Goal: Information Seeking & Learning: Learn about a topic

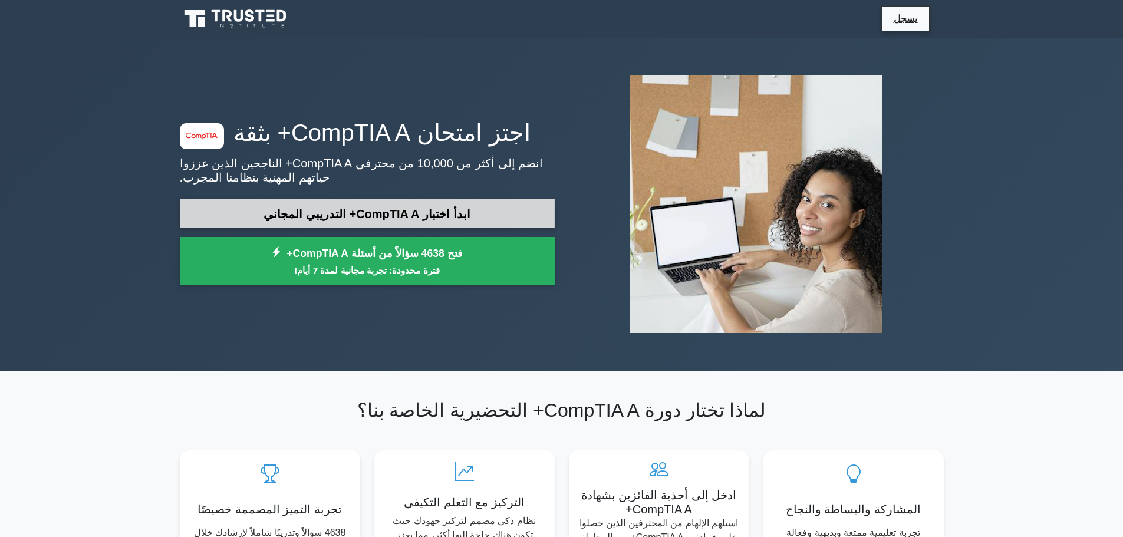
click at [491, 216] on link "ابدأ اختبار CompTIA A+ التدريبي المجاني" at bounding box center [367, 214] width 375 height 30
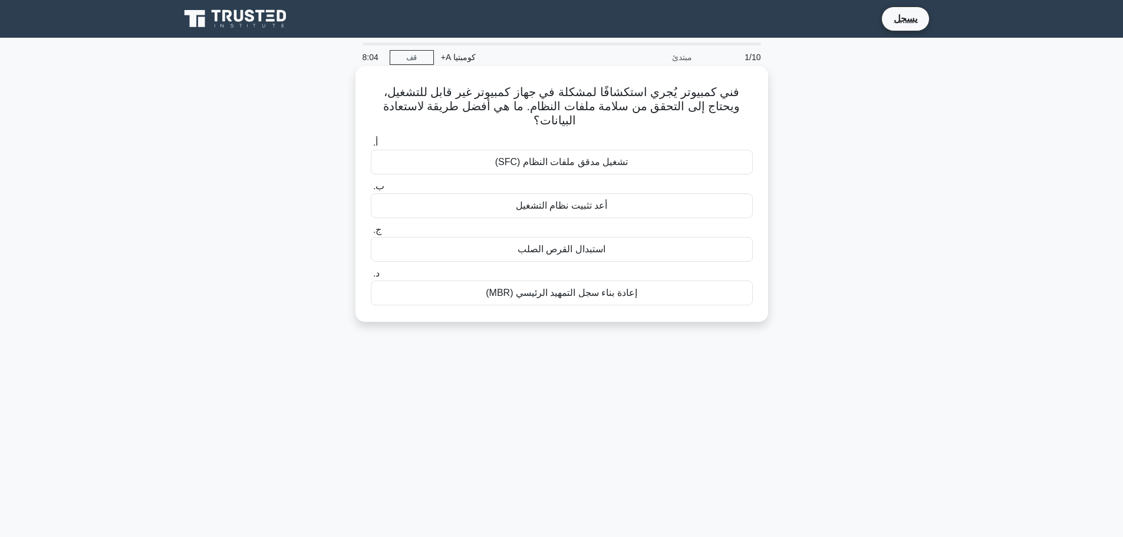
click at [602, 157] on font "تشغيل مدقق ملفات النظام (SFC)" at bounding box center [561, 162] width 133 height 10
click at [371, 147] on input "أ. تشغيل مدقق ملفات النظام (SFC)" at bounding box center [371, 143] width 0 height 8
click at [599, 208] on font "التحقق من توصيلات الشاشة والكابلات" at bounding box center [561, 206] width 147 height 10
click at [371, 190] on input "ب. التحقق من توصيلات الشاشة والكابلات" at bounding box center [371, 187] width 0 height 8
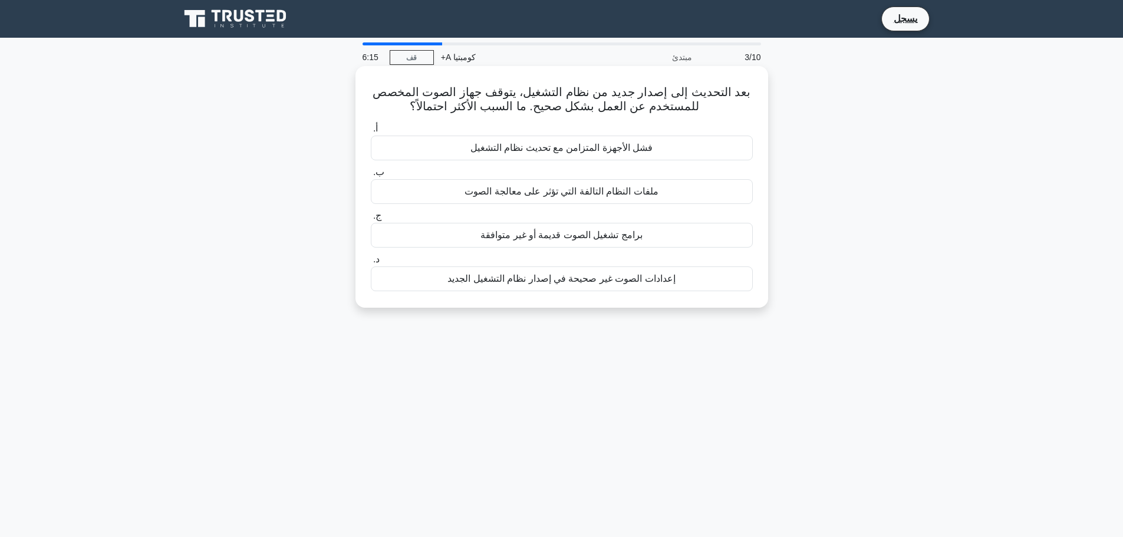
click at [623, 153] on font "فشل الأجهزة المتزامن مع تحديث نظام التشغيل" at bounding box center [562, 148] width 183 height 10
click at [371, 133] on input "أ. فشل الأجهزة المتزامن مع تحديث نظام التشغيل" at bounding box center [371, 129] width 0 height 8
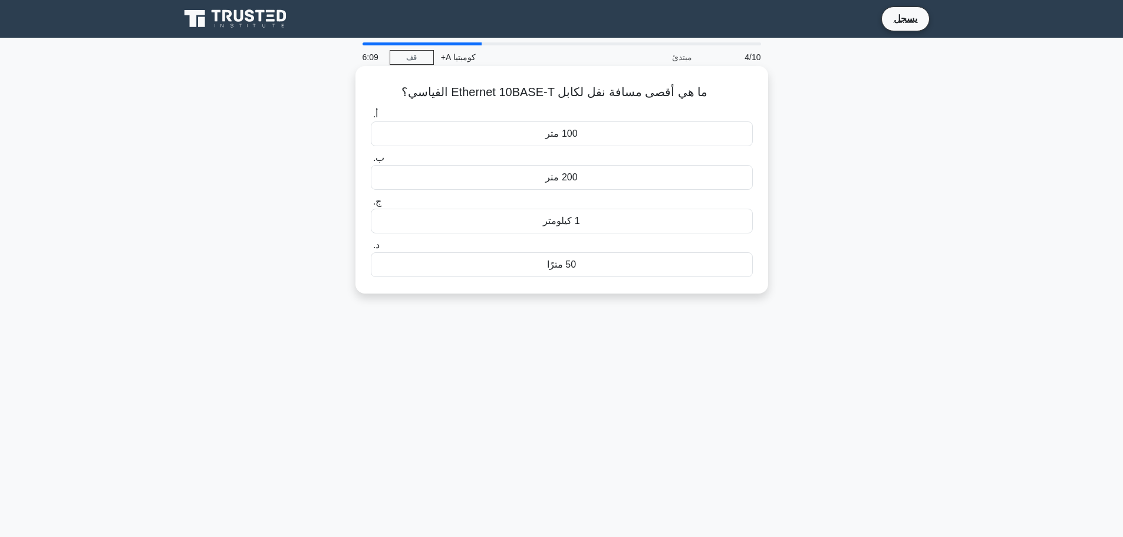
click at [625, 126] on div "100 متر" at bounding box center [562, 133] width 382 height 25
click at [371, 119] on input "أ. 100 متر" at bounding box center [371, 115] width 0 height 8
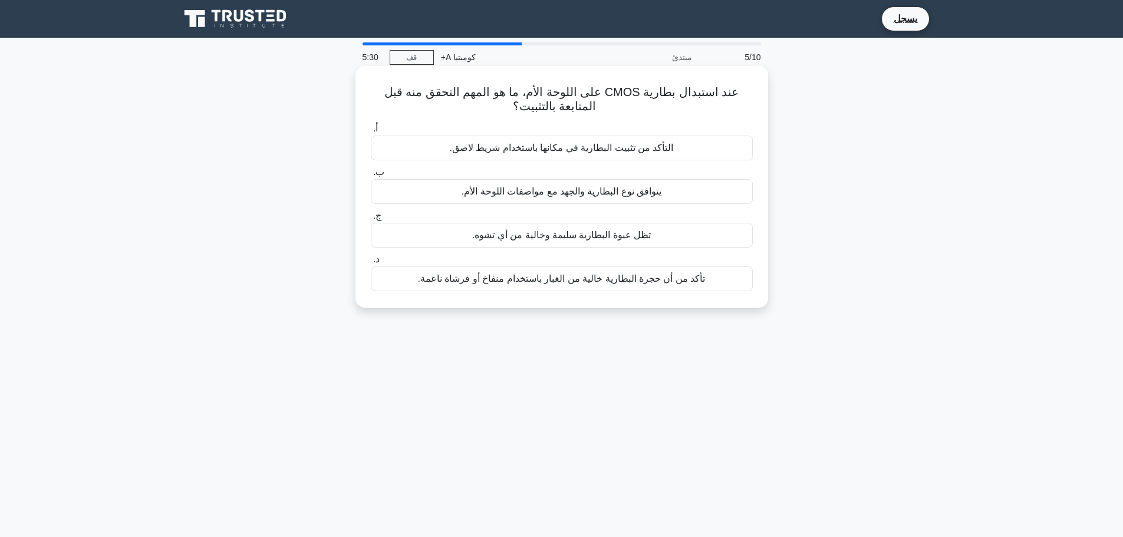
click at [613, 190] on font "يتوافق نوع البطارية والجهد مع مواصفات اللوحة الأم." at bounding box center [562, 191] width 201 height 10
click at [371, 176] on input "ب. يتوافق نوع البطارية والجهد مع مواصفات اللوحة الأم." at bounding box center [371, 173] width 0 height 8
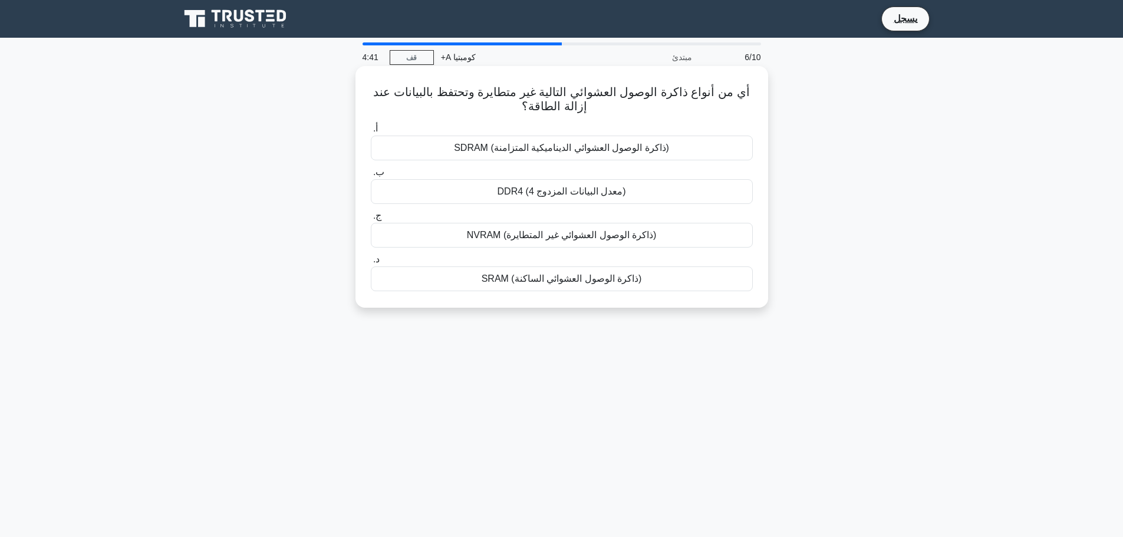
click at [640, 147] on font "SDRAM (ذاكرة الوصول العشوائي الديناميكية المتزامنة)" at bounding box center [561, 148] width 215 height 10
click at [371, 133] on input "أ. SDRAM (ذاكرة الوصول العشوائي الديناميكية المتزامنة)" at bounding box center [371, 129] width 0 height 8
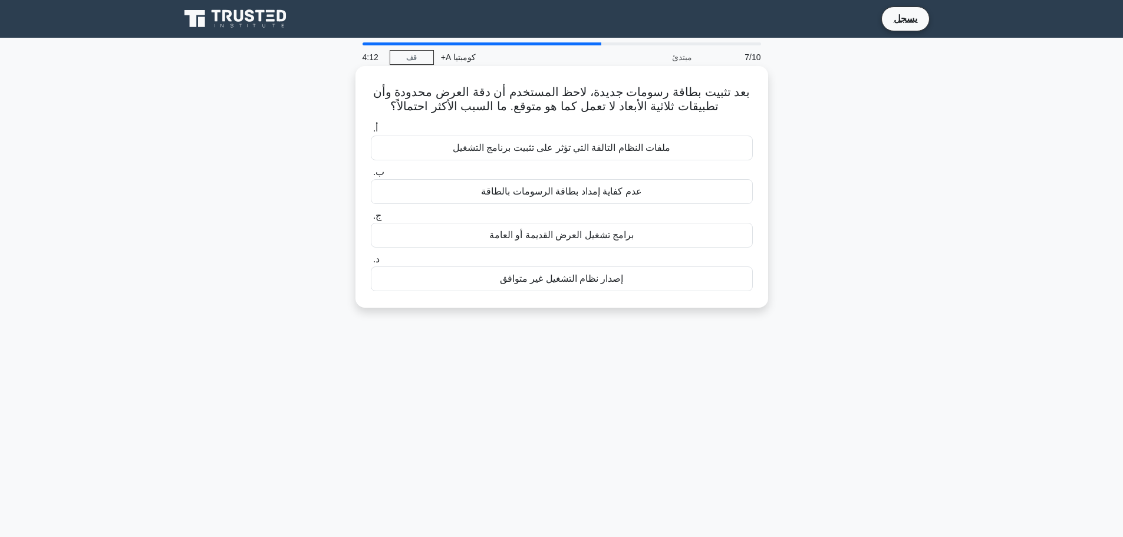
click at [575, 196] on font "عدم كفاية إمداد بطاقة الرسومات بالطاقة" at bounding box center [561, 191] width 160 height 10
click at [371, 176] on input "ب. عدم كفاية إمداد بطاقة الرسومات بالطاقة" at bounding box center [371, 173] width 0 height 8
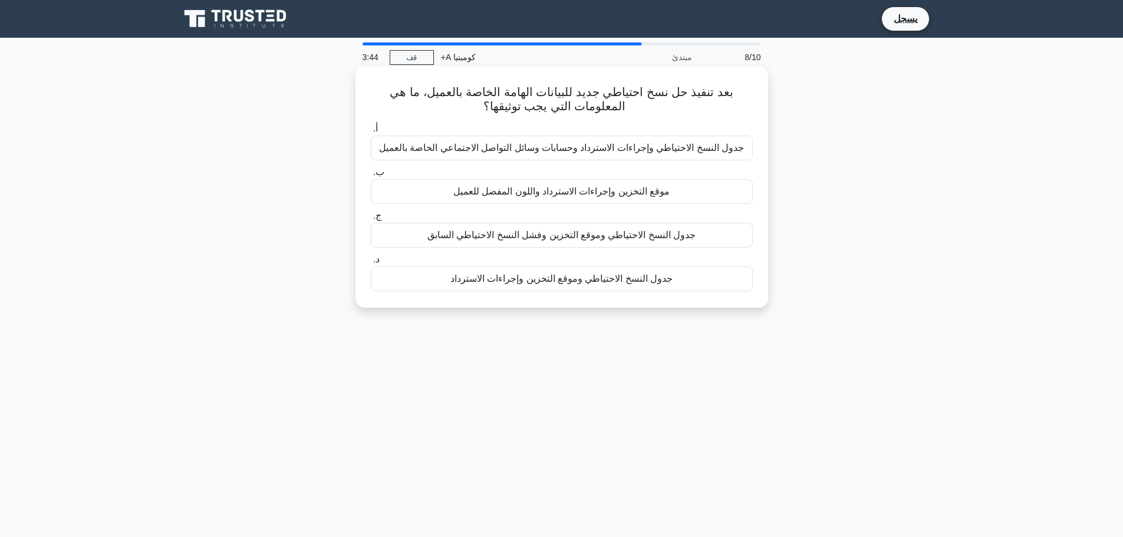
click at [534, 279] on font "جدول النسخ الاحتياطي وموقع التخزين وإجراءات الاسترداد" at bounding box center [562, 279] width 223 height 10
click at [371, 264] on input "د. جدول النسخ الاحتياطي وموقع التخزين وإجراءات الاسترداد" at bounding box center [371, 260] width 0 height 8
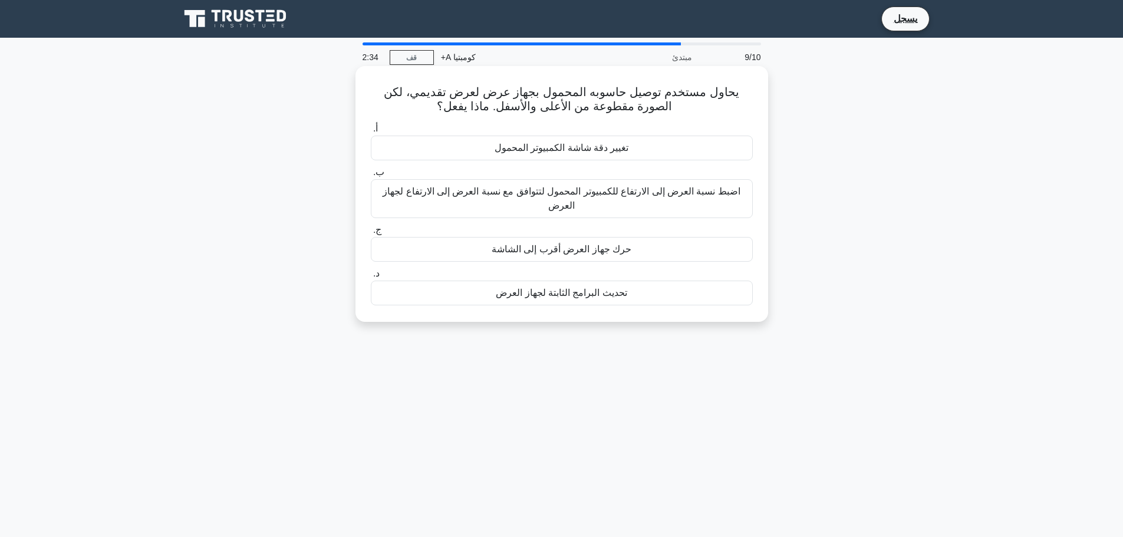
click at [665, 152] on div "تغيير دقة شاشة الكمبيوتر المحمول" at bounding box center [562, 148] width 382 height 25
click at [371, 133] on input "أ. تغيير دقة شاشة الكمبيوتر المحمول" at bounding box center [371, 129] width 0 height 8
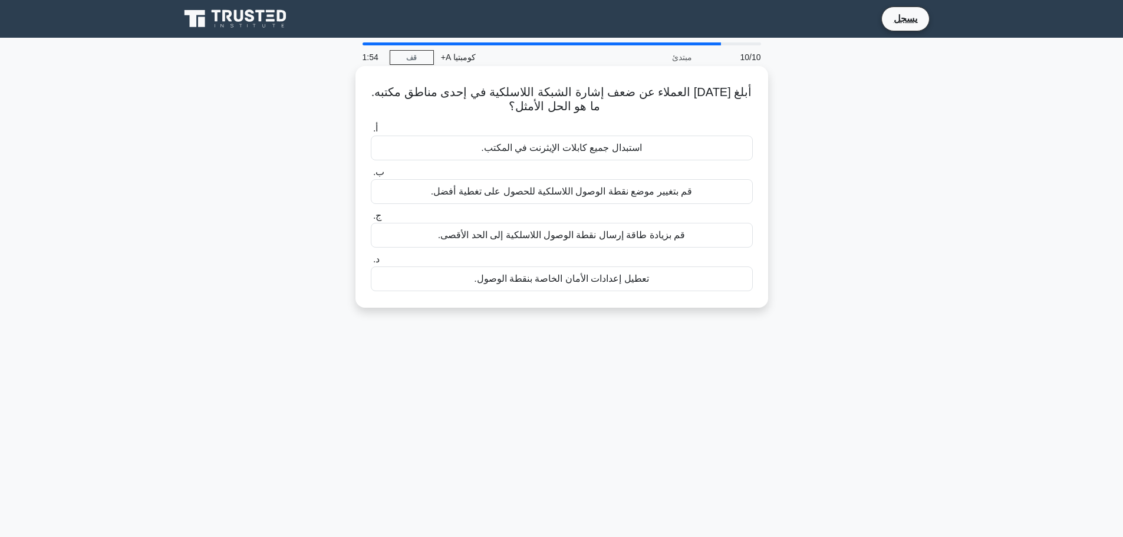
click at [658, 192] on font "قم بتغيير موضع نقطة الوصول اللاسلكية للحصول على تغطية أفضل." at bounding box center [561, 191] width 261 height 10
click at [371, 176] on input "ب. قم بتغيير موضع نقطة الوصول اللاسلكية للحصول على تغطية أفضل." at bounding box center [371, 173] width 0 height 8
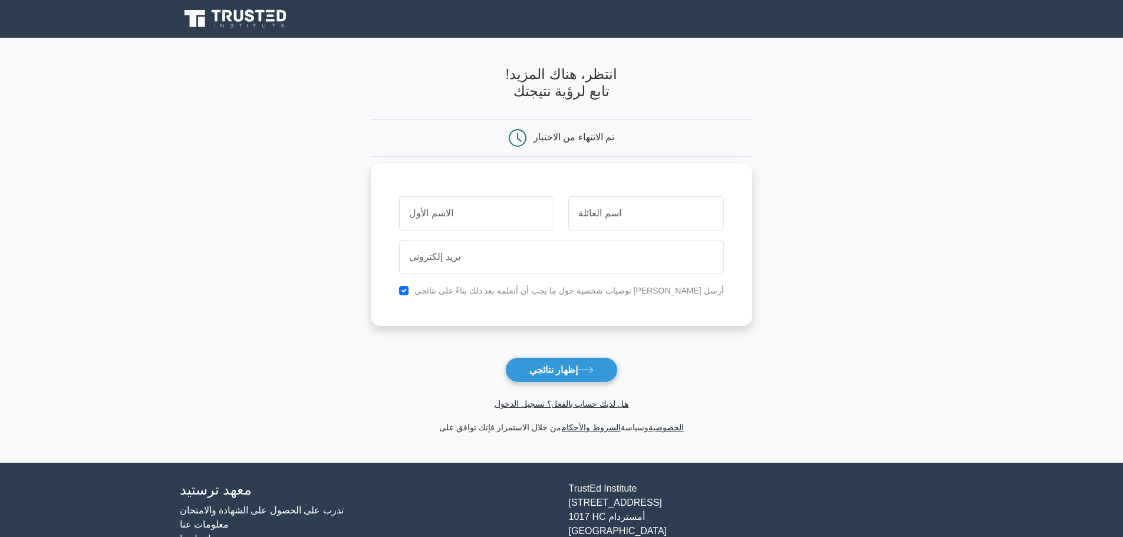
click at [468, 208] on input "text" at bounding box center [476, 213] width 155 height 34
type input "mohammad"
click at [612, 224] on input "text" at bounding box center [646, 213] width 155 height 34
type input "irshedat"
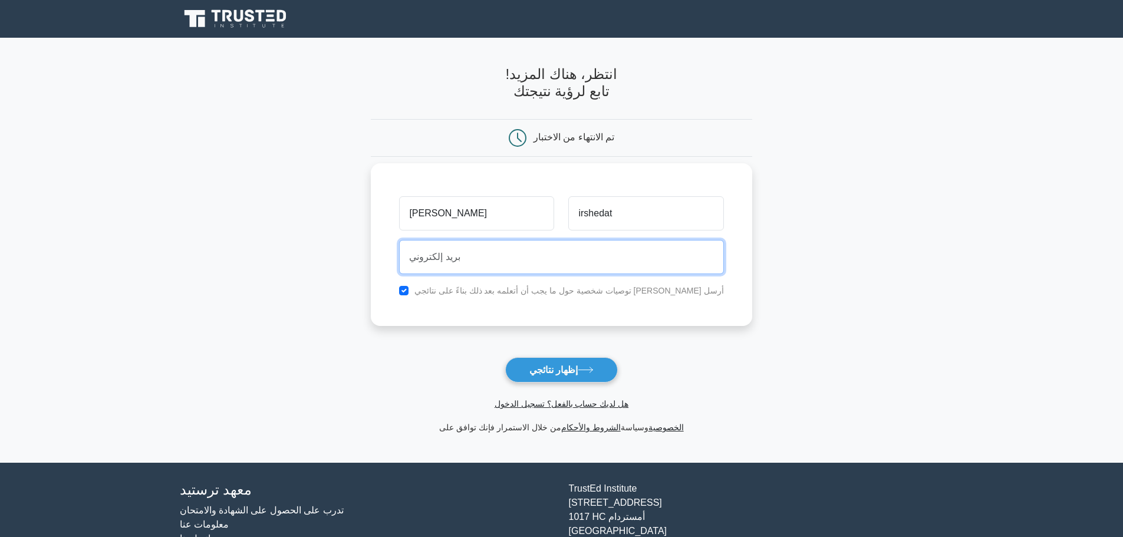
click at [517, 256] on input "email" at bounding box center [561, 257] width 324 height 34
type input "w7w7.moh@gmail.com"
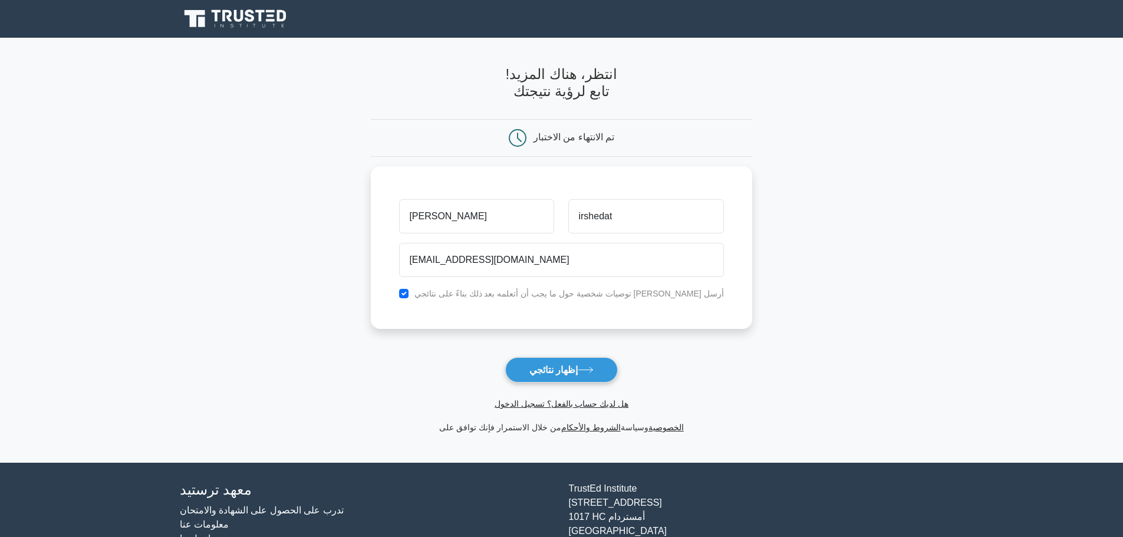
drag, startPoint x: 586, startPoint y: 365, endPoint x: 616, endPoint y: 366, distance: 30.1
click at [586, 366] on button "إظهار نتائجي" at bounding box center [561, 369] width 113 height 25
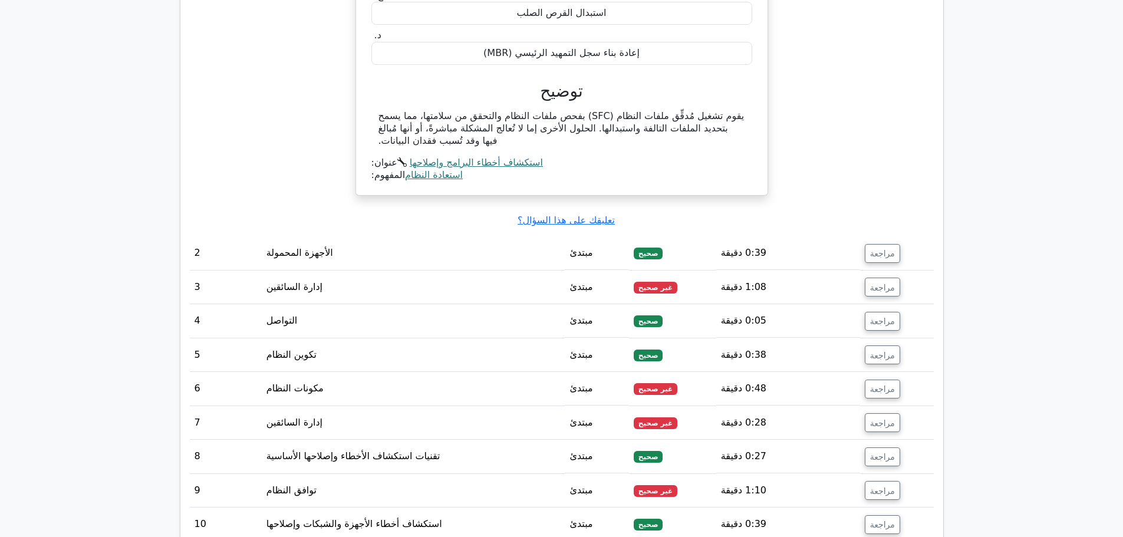
scroll to position [1238, 0]
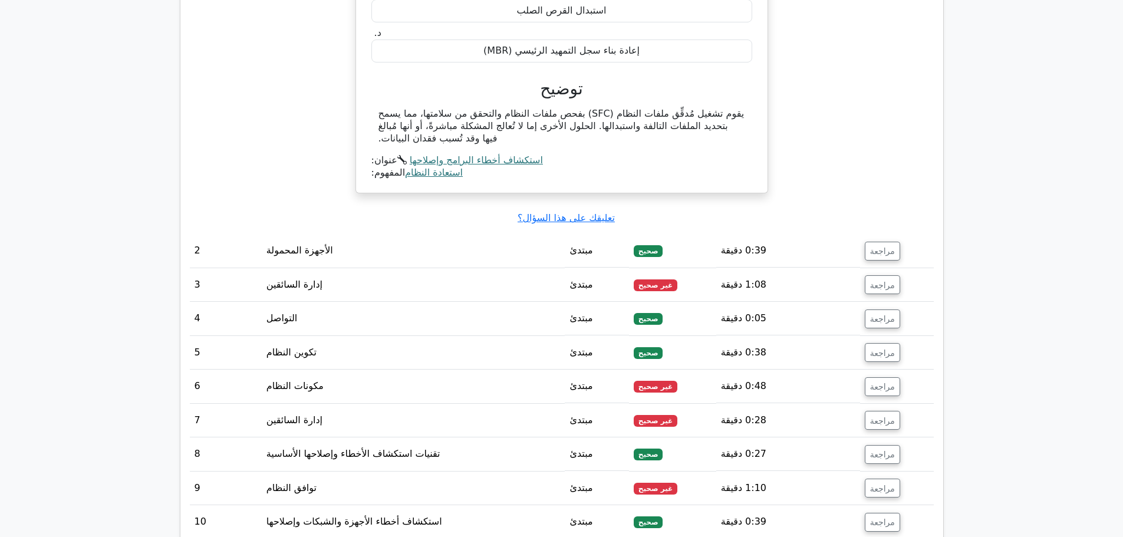
click at [280, 279] on font "إدارة السائقين" at bounding box center [295, 284] width 56 height 11
click at [872, 280] on font "مراجعة" at bounding box center [882, 284] width 25 height 9
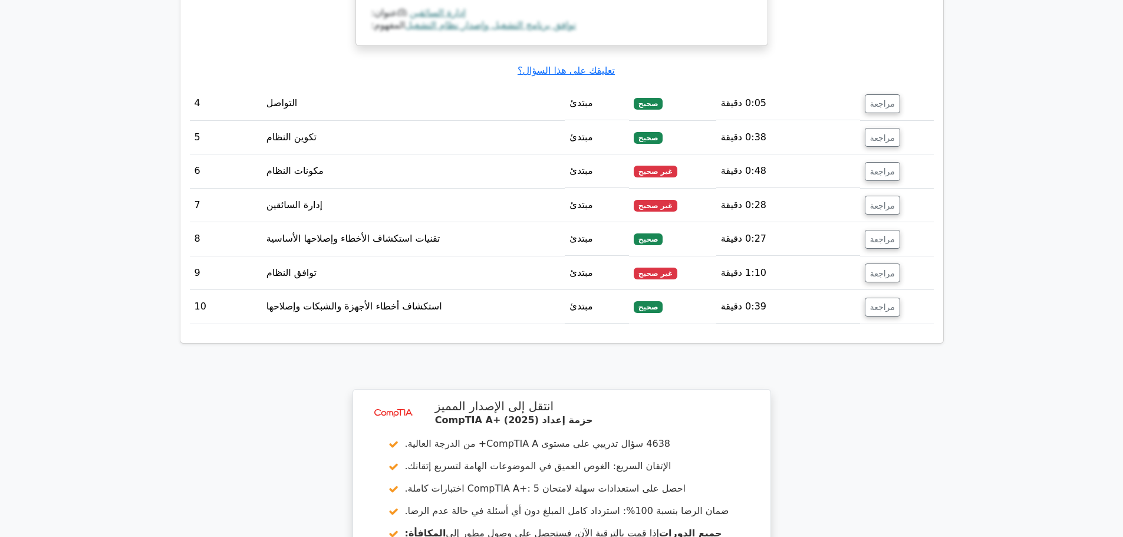
scroll to position [2064, 0]
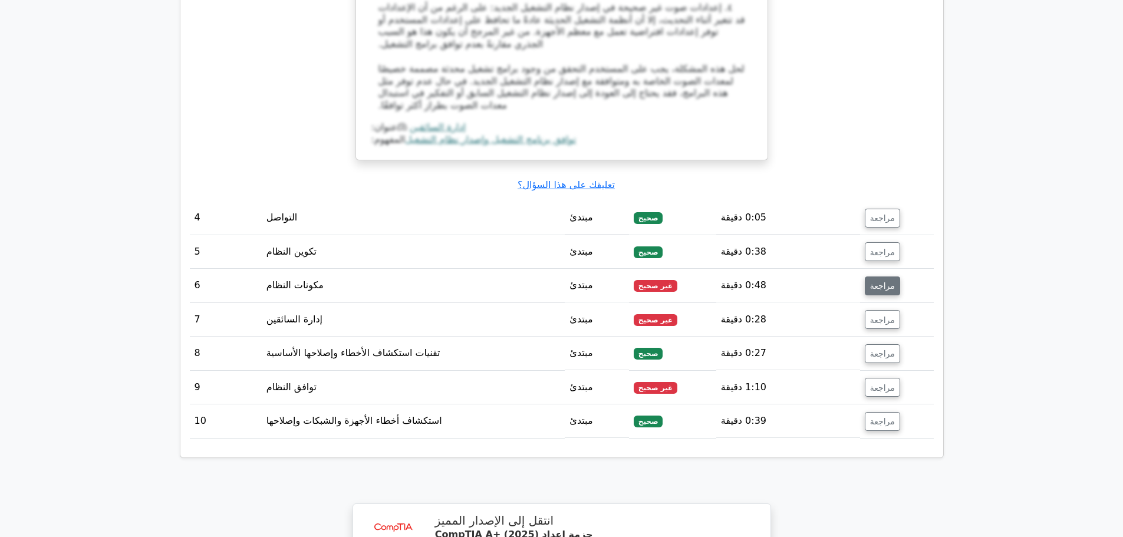
click at [884, 281] on font "مراجعة" at bounding box center [882, 285] width 25 height 9
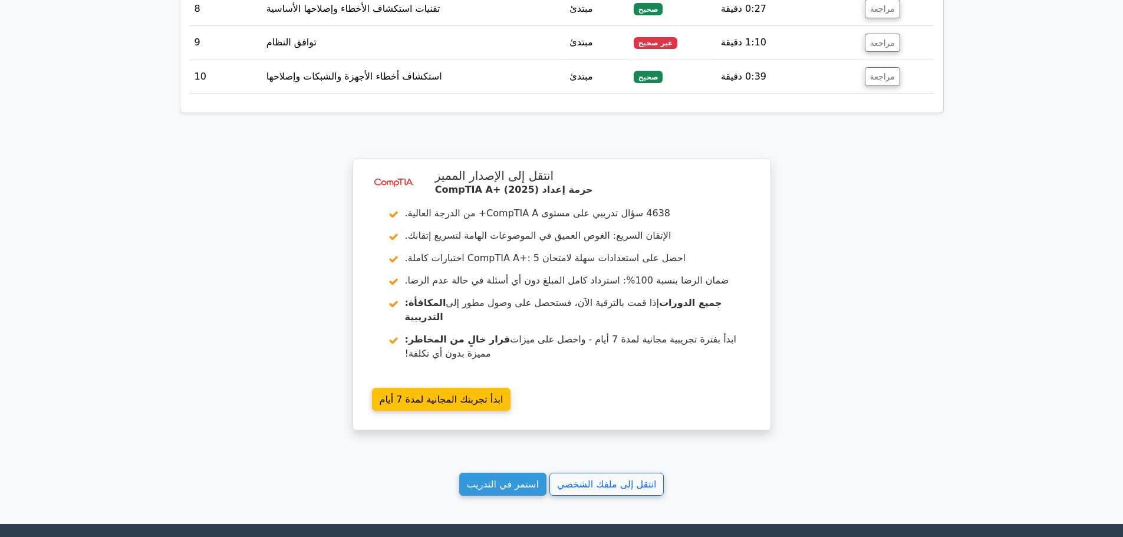
scroll to position [3008, 0]
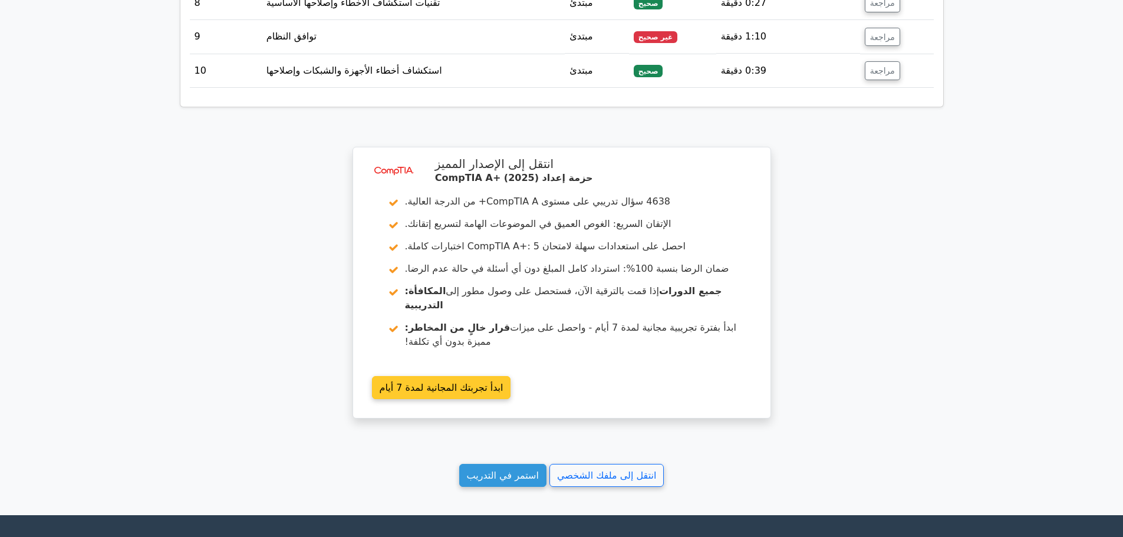
click at [448, 376] on link "ابدأ تجربتك المجانية لمدة 7 أيام" at bounding box center [441, 387] width 139 height 23
